Goal: Task Accomplishment & Management: Use online tool/utility

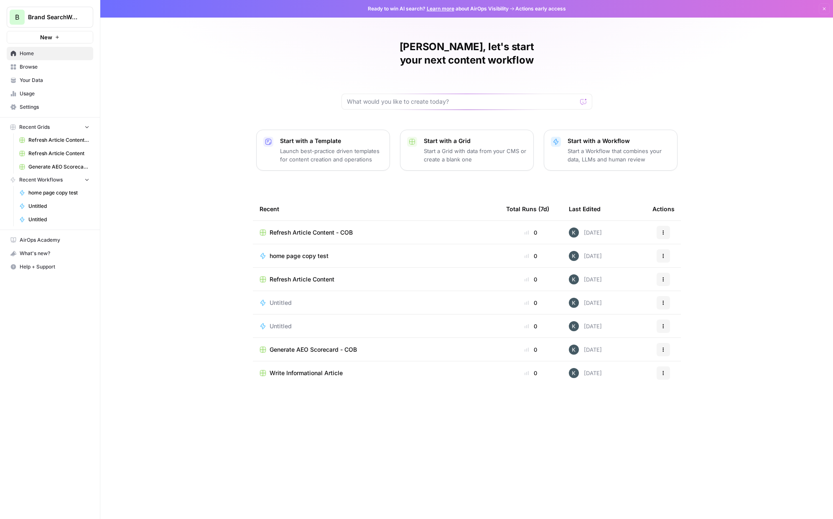
click at [39, 104] on span "Settings" at bounding box center [55, 107] width 70 height 8
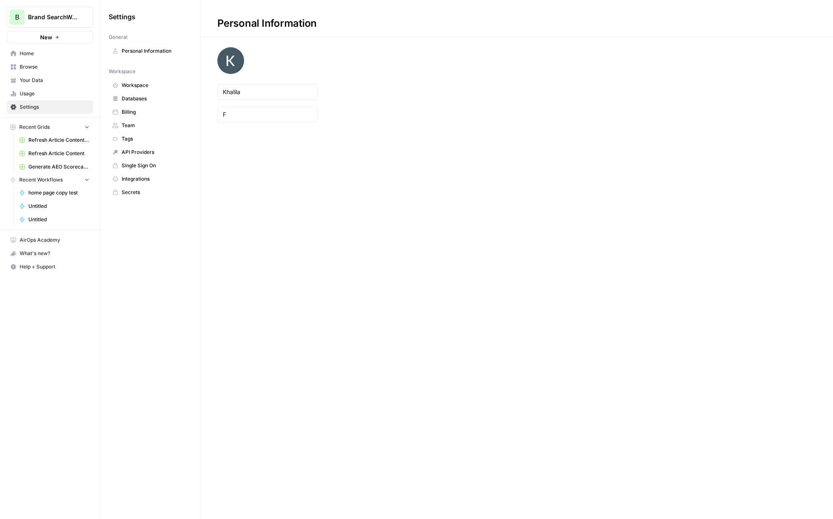
click at [138, 112] on span "Billing" at bounding box center [155, 112] width 66 height 8
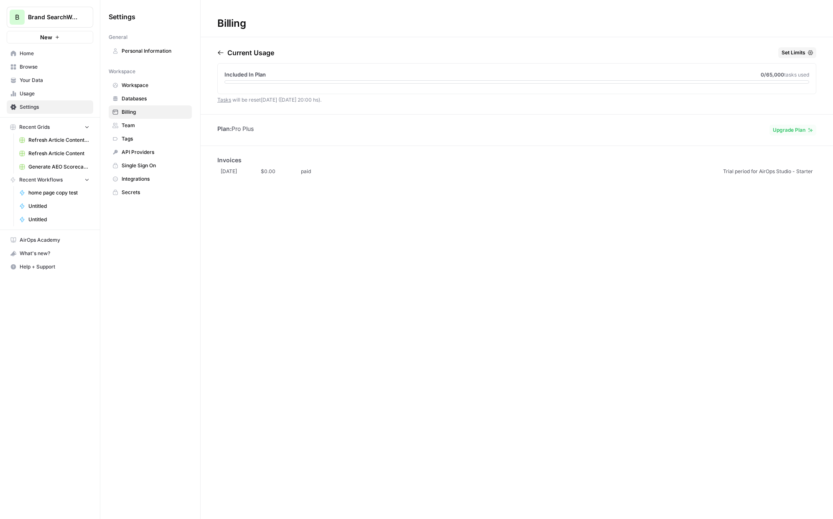
click at [56, 52] on span "Home" at bounding box center [55, 54] width 70 height 8
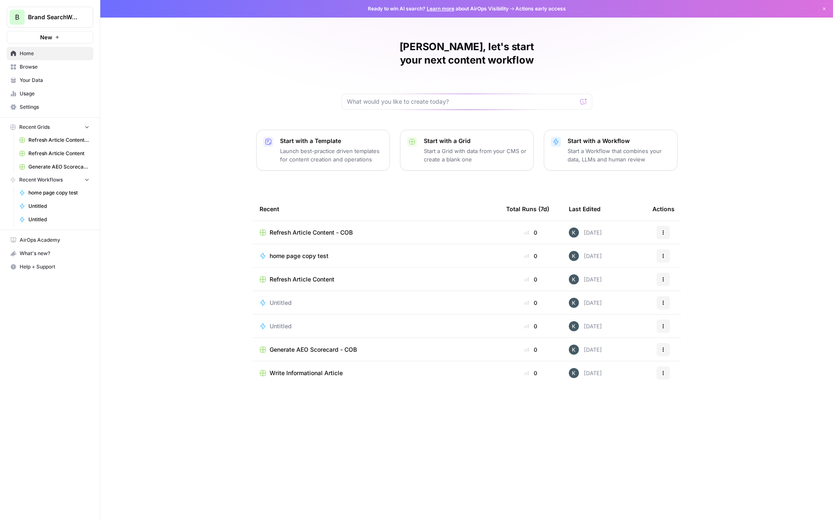
click at [30, 138] on span "Refresh Article Content - COB" at bounding box center [58, 140] width 61 height 8
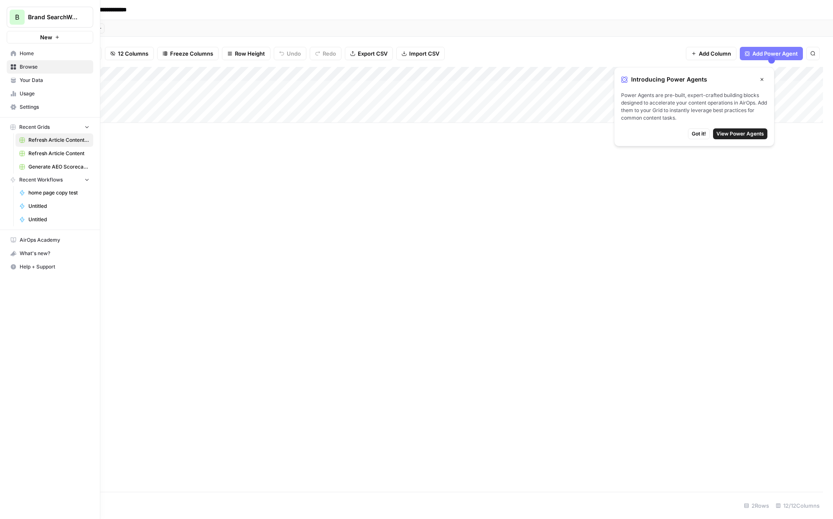
click at [47, 36] on span "New" at bounding box center [46, 37] width 12 height 8
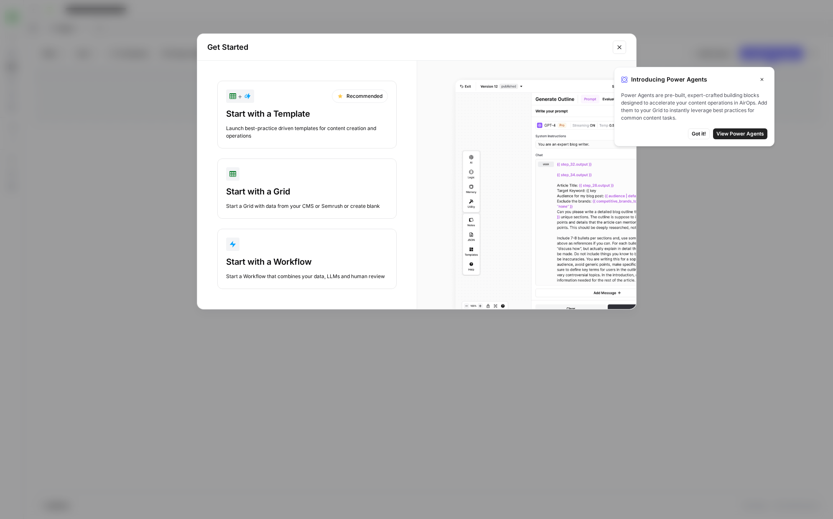
click at [280, 234] on button "Start with a Workflow Start a Workflow that combines your data, LLMs and human …" at bounding box center [306, 259] width 179 height 60
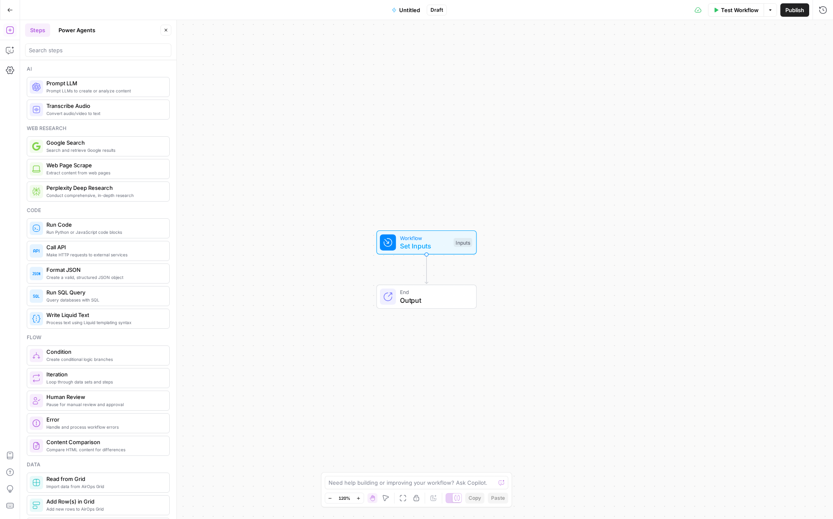
click at [140, 94] on span "Prompt LLMs to create or analyze content" at bounding box center [104, 90] width 116 height 7
